Goal: Task Accomplishment & Management: Use online tool/utility

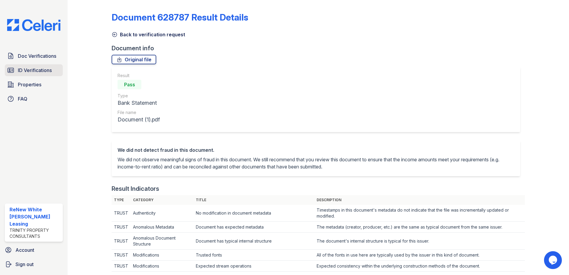
scroll to position [178, 0]
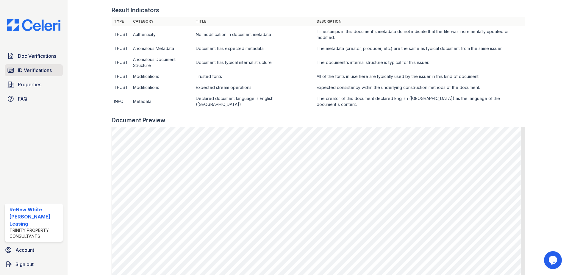
click at [12, 69] on icon at bounding box center [10, 70] width 7 height 7
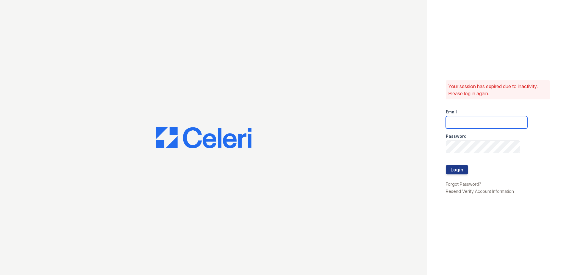
type input "[EMAIL_ADDRESS][DOMAIN_NAME]"
click at [453, 167] on button "Login" at bounding box center [457, 170] width 22 height 10
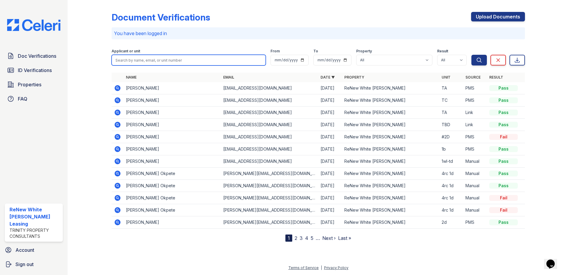
click at [234, 63] on input "search" at bounding box center [189, 60] width 154 height 11
type input "ambawane"
click at [471, 55] on button "Search" at bounding box center [478, 60] width 15 height 11
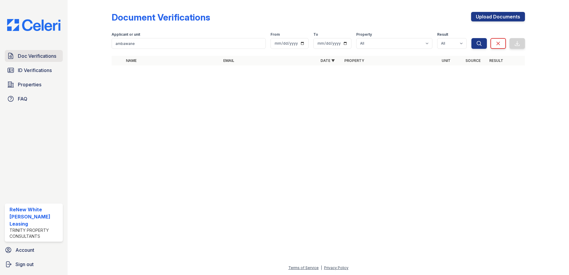
click at [28, 62] on link "Doc Verifications" at bounding box center [34, 56] width 58 height 12
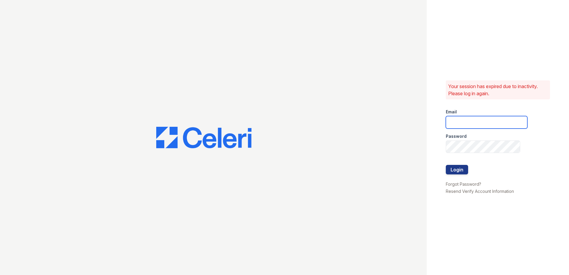
type input "[EMAIL_ADDRESS][DOMAIN_NAME]"
click at [463, 174] on div at bounding box center [486, 177] width 81 height 6
click at [463, 174] on button "Login" at bounding box center [457, 170] width 22 height 10
